Goal: Task Accomplishment & Management: Manage account settings

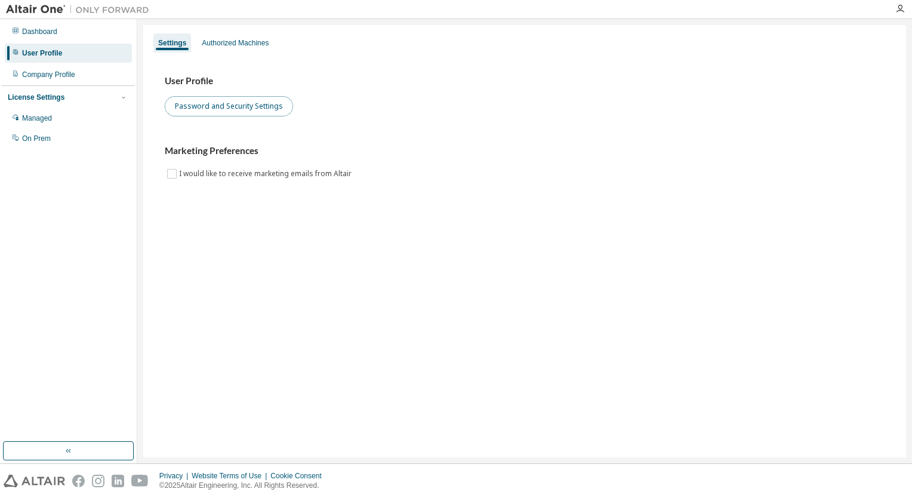
click at [234, 106] on button "Password and Security Settings" at bounding box center [229, 106] width 128 height 20
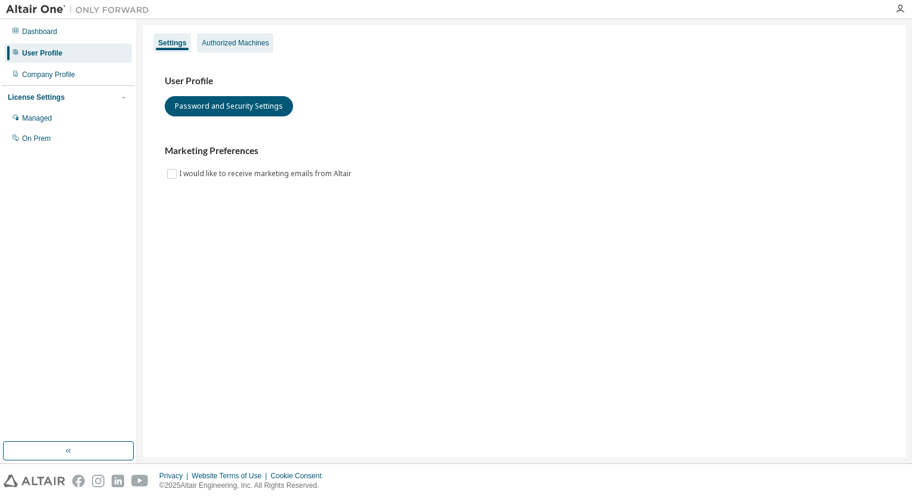
click at [238, 41] on div "Authorized Machines" at bounding box center [235, 43] width 67 height 10
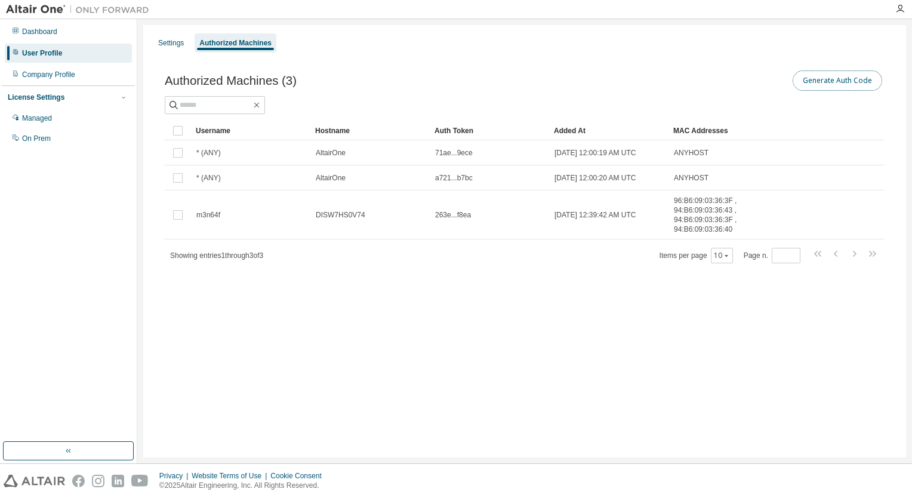
click at [833, 82] on button "Generate Auth Code" at bounding box center [838, 80] width 90 height 20
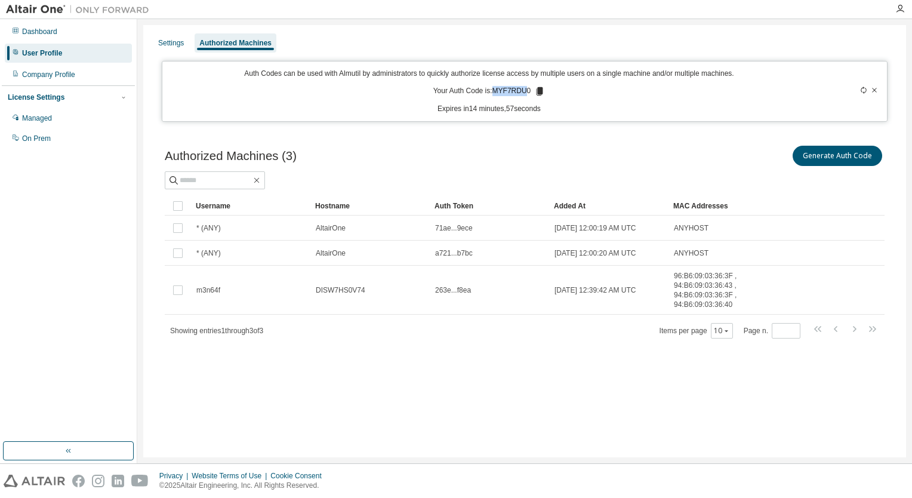
drag, startPoint x: 495, startPoint y: 90, endPoint x: 528, endPoint y: 90, distance: 32.8
click at [528, 90] on p "Your Auth Code is: MYF7RDU0" at bounding box center [489, 91] width 112 height 11
